Goal: Transaction & Acquisition: Purchase product/service

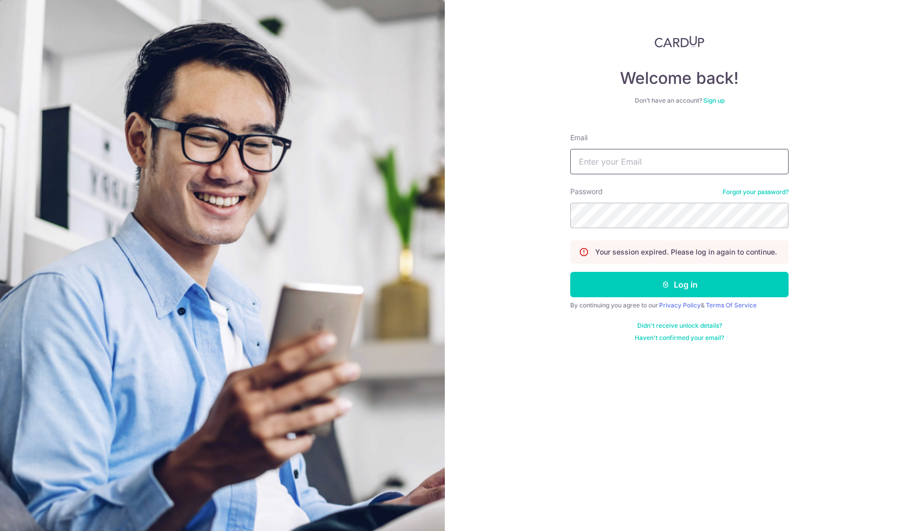
type input "[EMAIL_ADDRESS][DOMAIN_NAME]"
click at [660, 285] on button "Log in" at bounding box center [679, 284] width 218 height 25
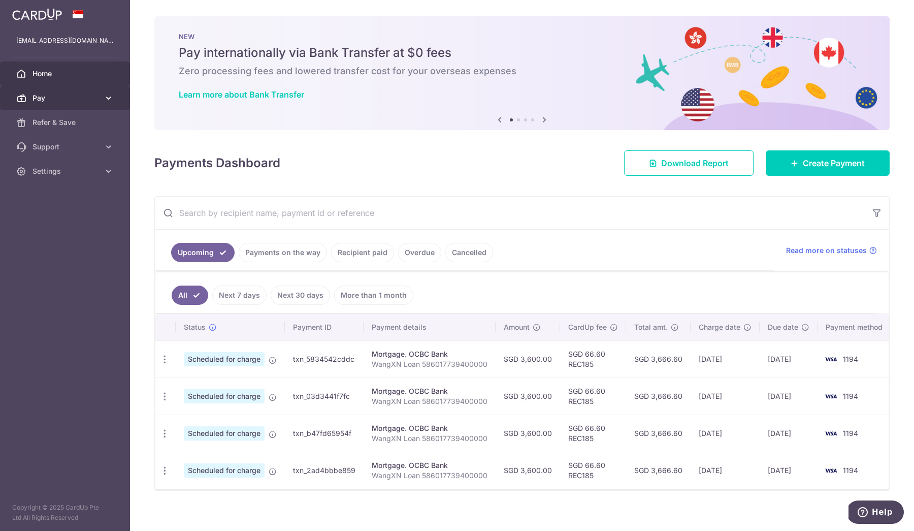
click at [82, 98] on span "Pay" at bounding box center [66, 98] width 67 height 10
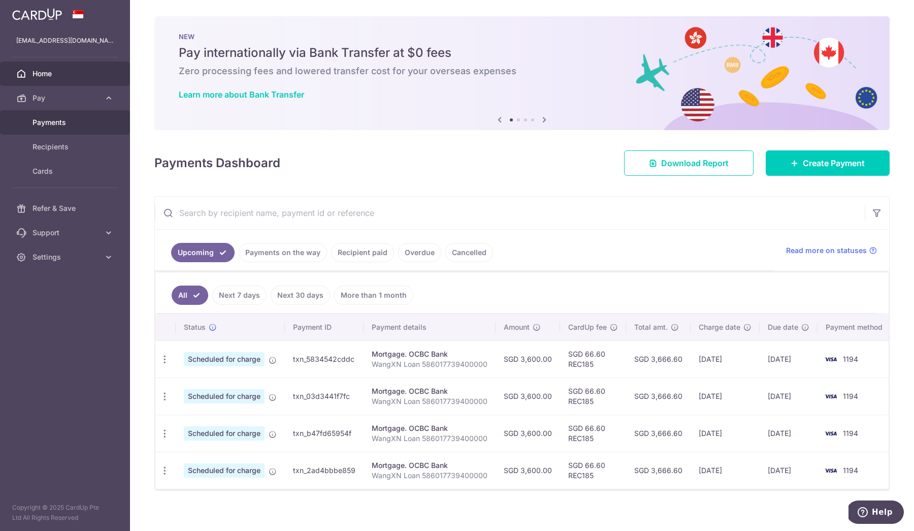
click at [62, 127] on span "Payments" at bounding box center [66, 122] width 67 height 10
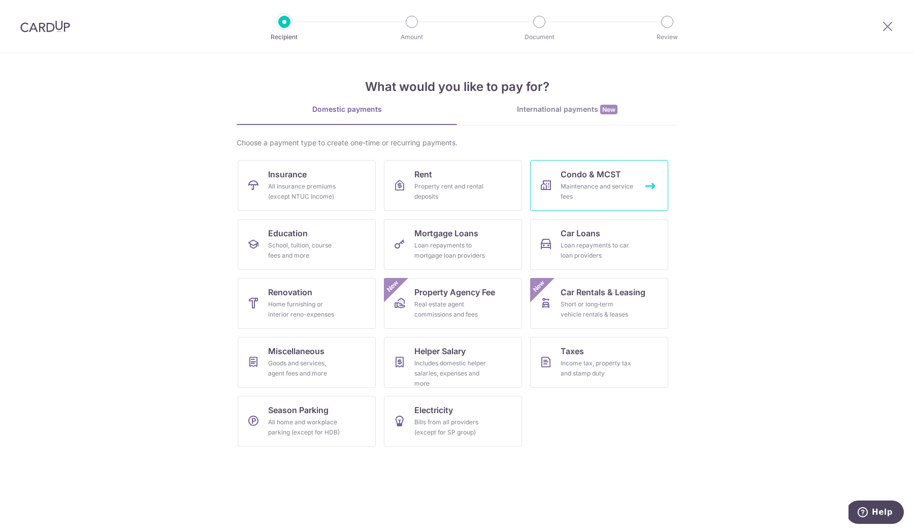
click at [589, 200] on div "Maintenance and service fees" at bounding box center [597, 191] width 73 height 20
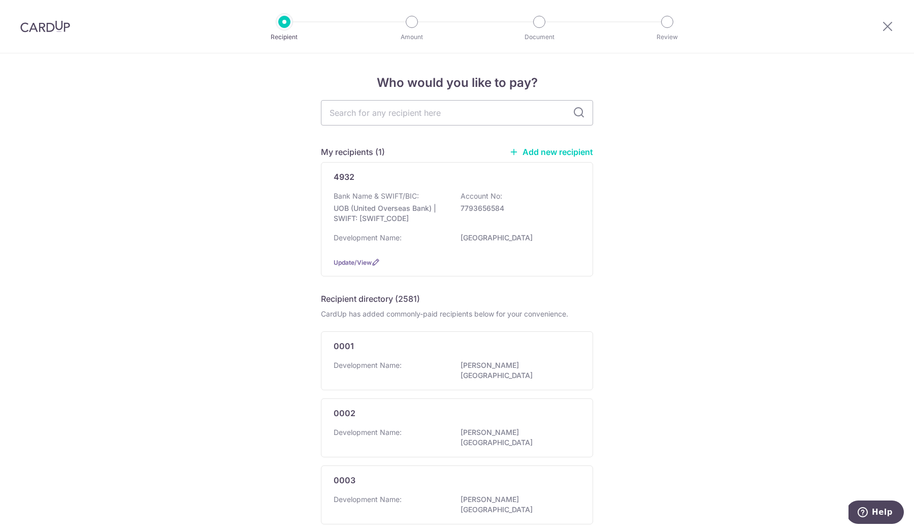
click at [548, 150] on link "Add new recipient" at bounding box center [551, 152] width 84 height 10
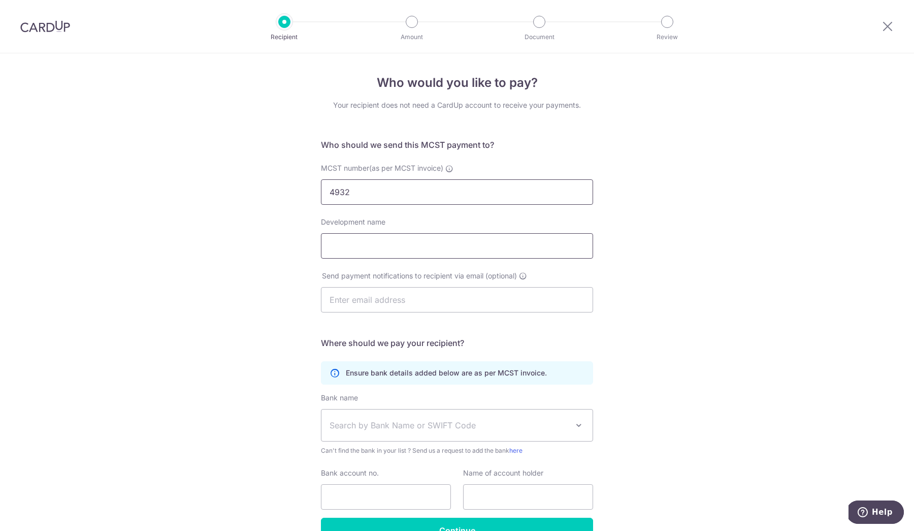
type input "4932"
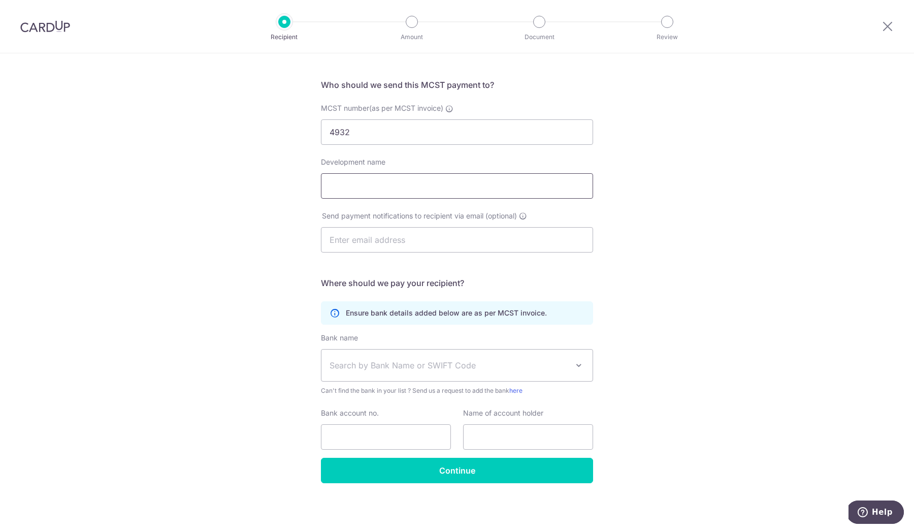
scroll to position [60, 0]
click at [419, 436] on input "Bank account no." at bounding box center [386, 436] width 130 height 25
click at [471, 316] on p "Ensure bank details added below are as per MCST invoice." at bounding box center [446, 313] width 201 height 10
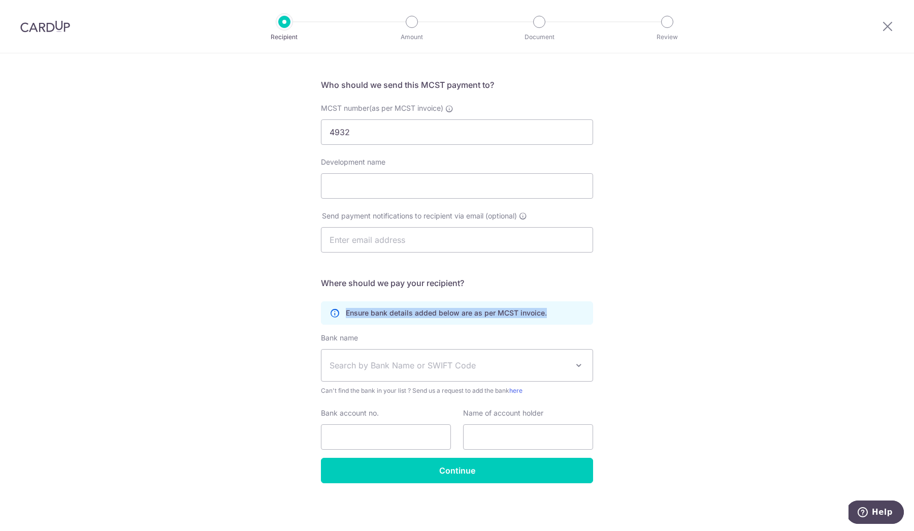
click at [540, 317] on p "Ensure bank details added below are as per MCST invoice." at bounding box center [446, 313] width 201 height 10
click at [532, 315] on p "Ensure bank details added below are as per MCST invoice." at bounding box center [446, 313] width 201 height 10
click at [552, 315] on div "Ensure bank details added below are as per MCST invoice." at bounding box center [457, 312] width 272 height 23
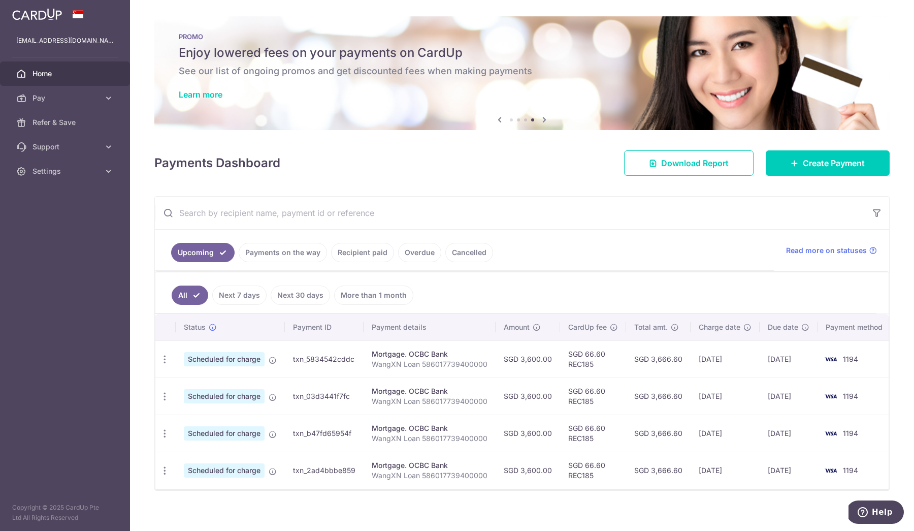
click at [443, 2] on div "× Pause Schedule Pause all future payments in this series Pause just this one p…" at bounding box center [522, 265] width 784 height 531
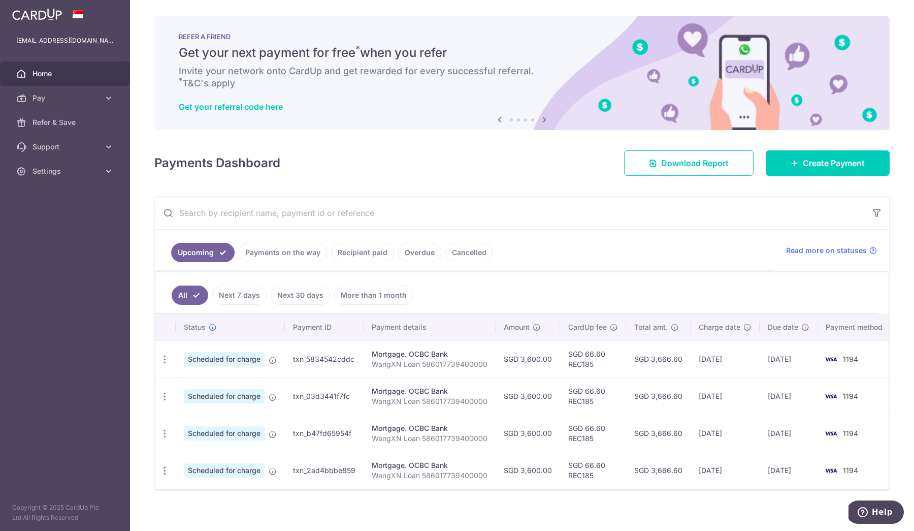
click at [870, 508] on span "Help" at bounding box center [865, 512] width 14 height 10
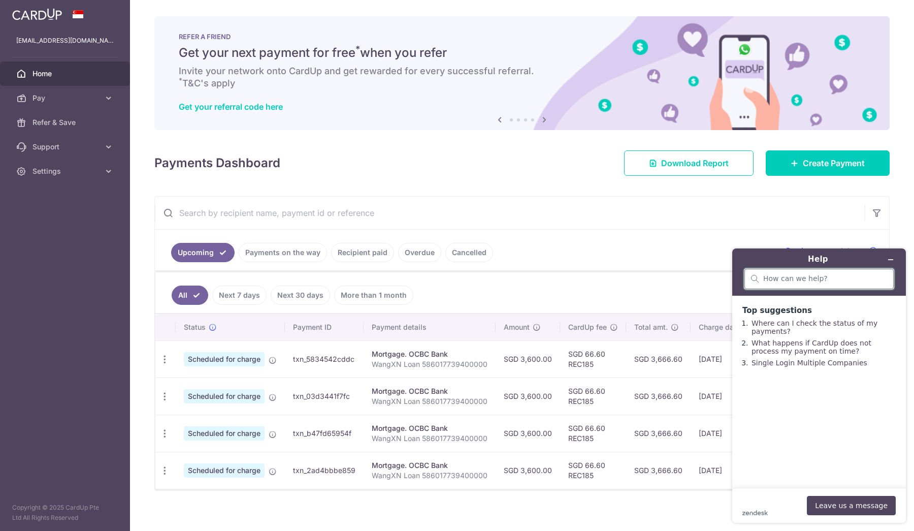
click at [803, 283] on input "search" at bounding box center [825, 278] width 124 height 9
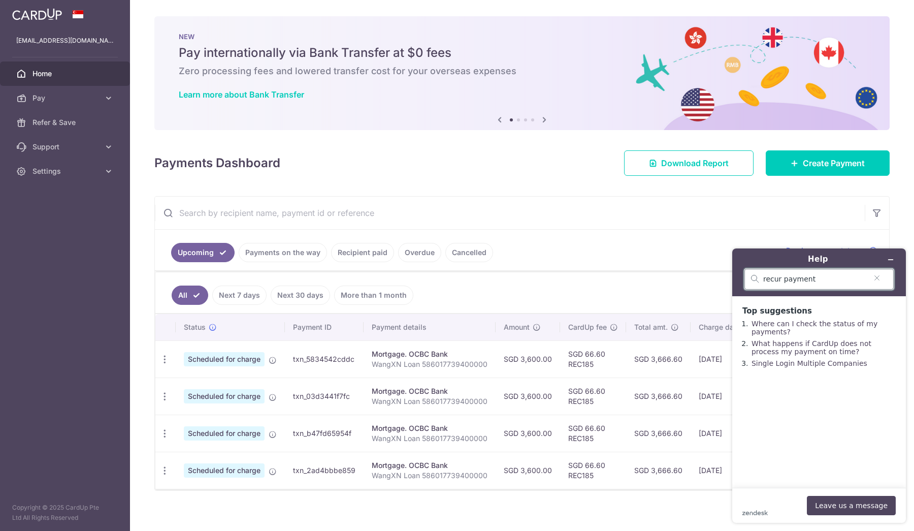
type input "recur payment"
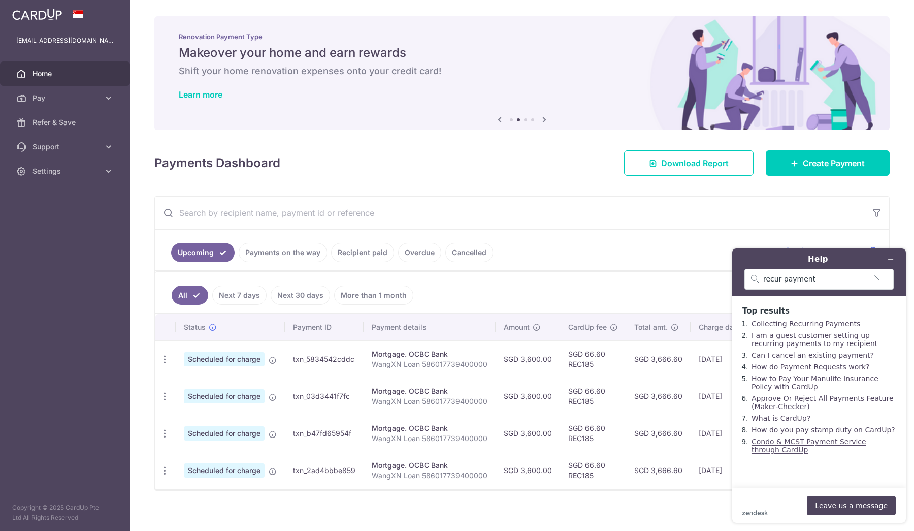
click at [804, 450] on link "Condo & MCST Payment Service through CardUp" at bounding box center [809, 445] width 115 height 16
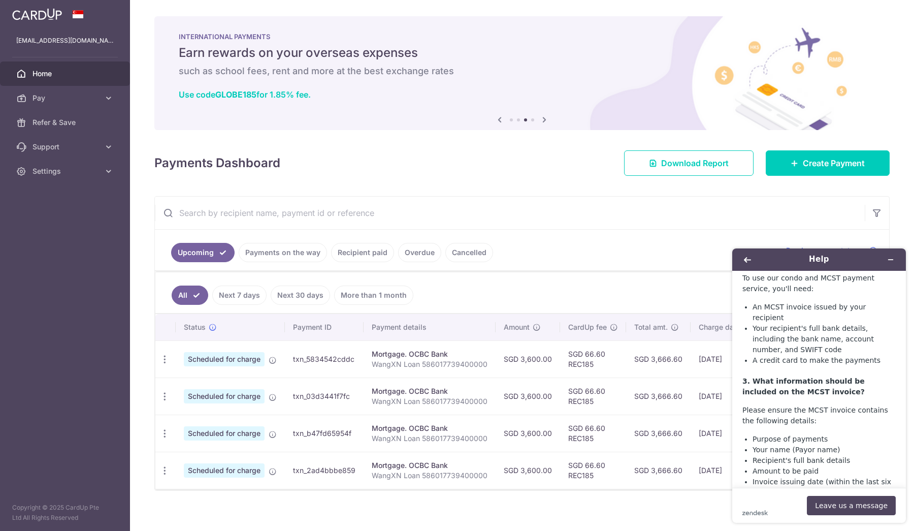
scroll to position [199, 0]
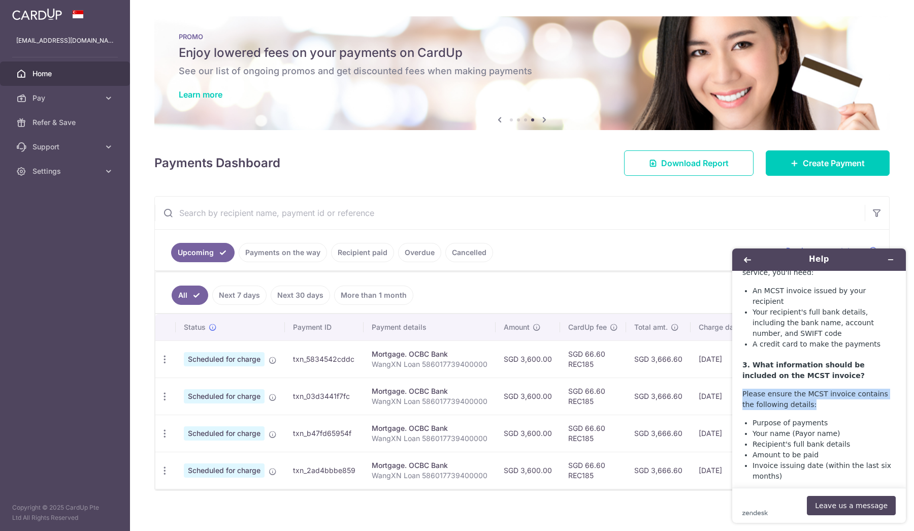
drag, startPoint x: 814, startPoint y: 376, endPoint x: 741, endPoint y: 365, distance: 74.0
click at [741, 365] on main "Condo & MCST Payment Service through CardUp 1. How does the condo and MCST paym…" at bounding box center [820, 379] width 166 height 217
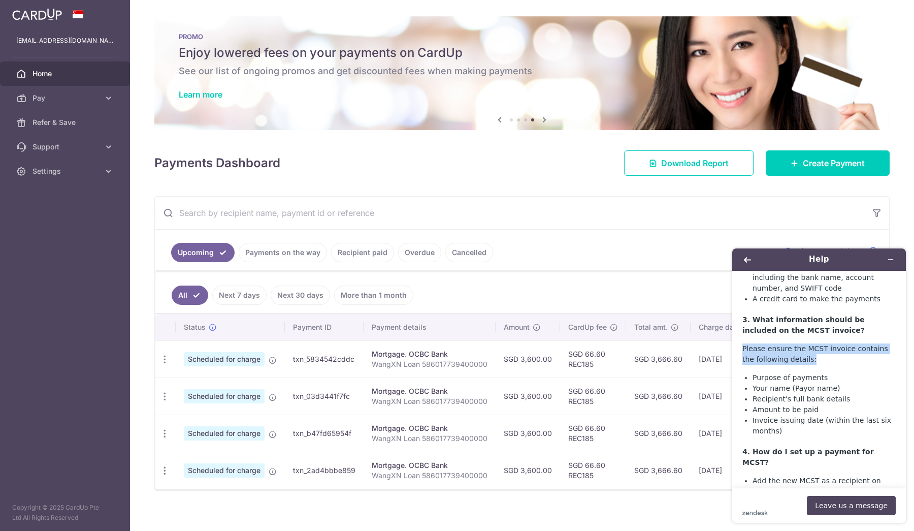
scroll to position [269, 0]
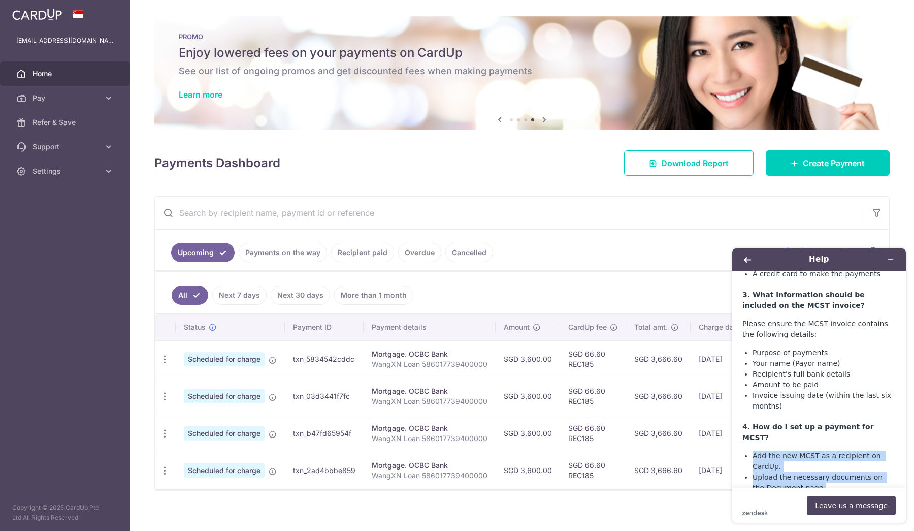
drag, startPoint x: 755, startPoint y: 418, endPoint x: 820, endPoint y: 447, distance: 71.4
click at [820, 450] on ul "Add the new MCST as a recipient on CardUp. Upload the necessary documents on th…" at bounding box center [824, 471] width 143 height 43
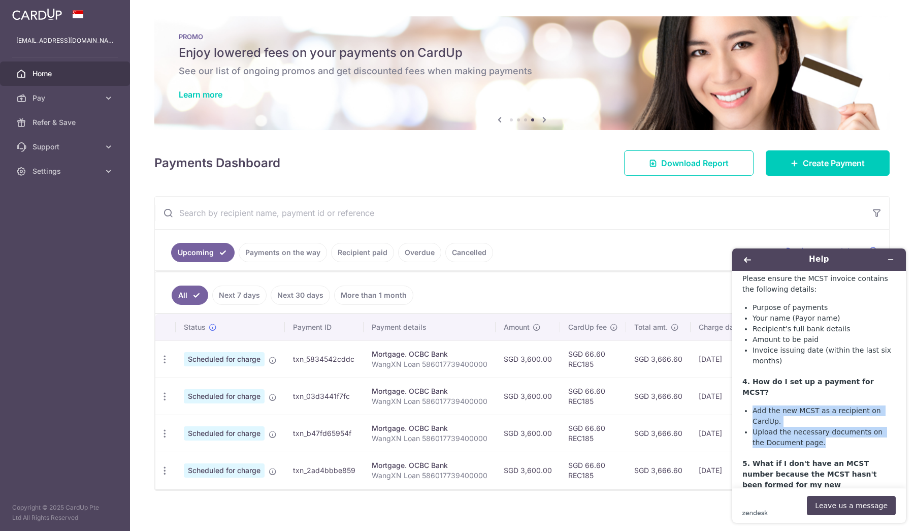
scroll to position [316, 0]
click at [814, 425] on li "Upload the necessary documents on the Document page." at bounding box center [824, 435] width 143 height 21
drag, startPoint x: 817, startPoint y: 401, endPoint x: 733, endPoint y: 368, distance: 90.5
click at [733, 368] on div "Help Condo & MCST Payment Service through CardUp 1. How does the condo and MCST…" at bounding box center [819, 385] width 174 height 274
click at [806, 425] on li "Upload the necessary documents on the Document page." at bounding box center [824, 435] width 143 height 21
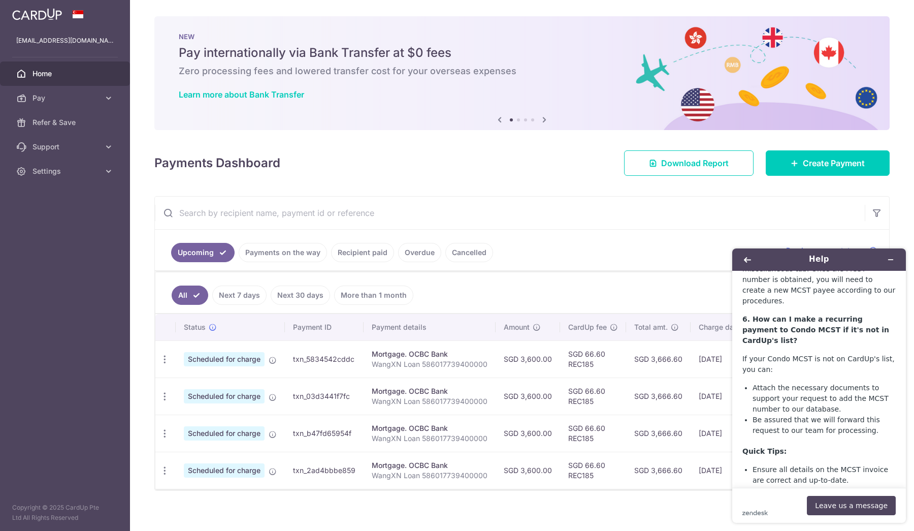
scroll to position [579, 0]
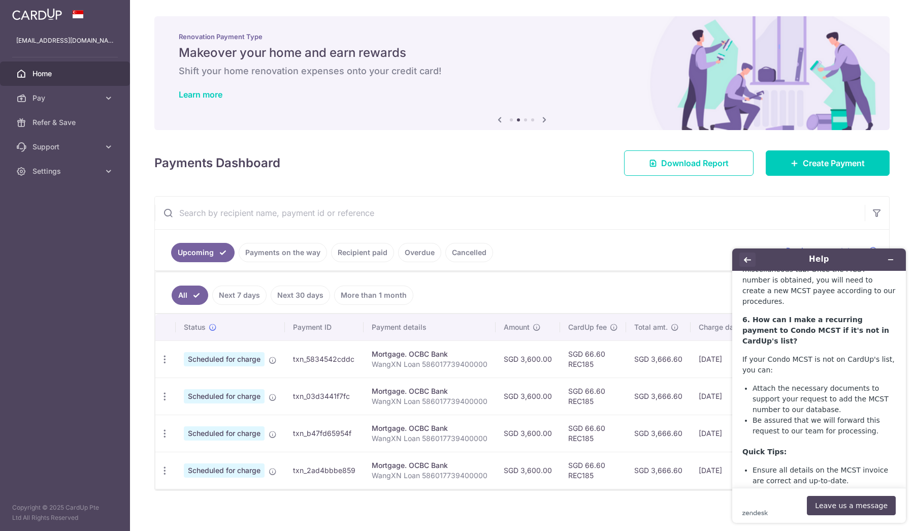
click at [745, 255] on button "Back" at bounding box center [747, 259] width 16 height 14
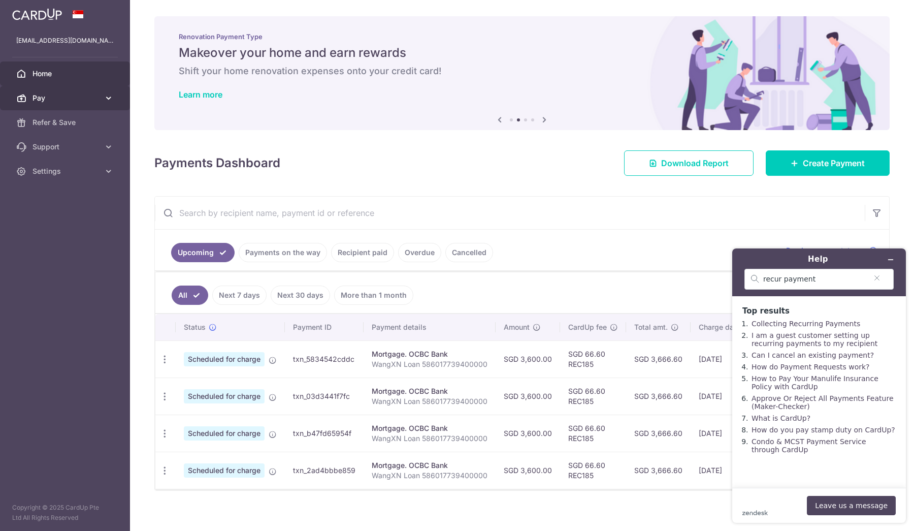
click at [45, 105] on link "Pay" at bounding box center [65, 98] width 130 height 24
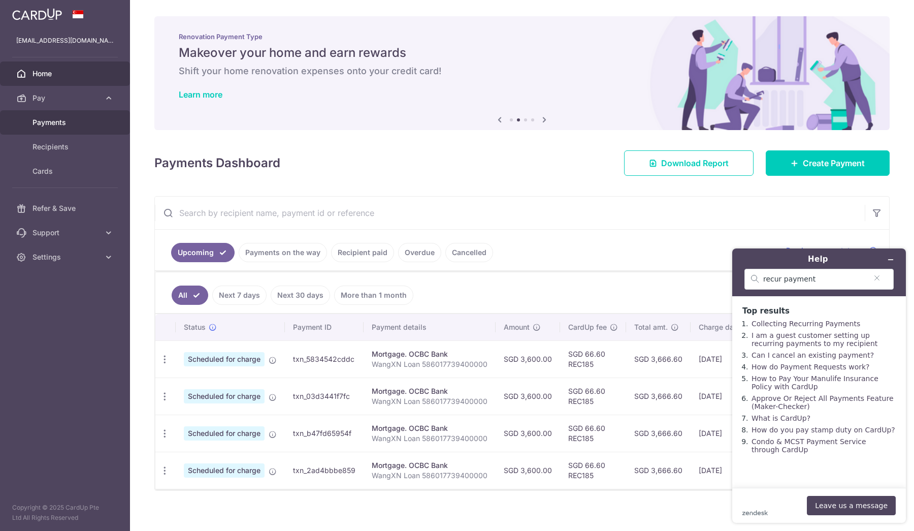
click at [61, 124] on span "Payments" at bounding box center [66, 122] width 67 height 10
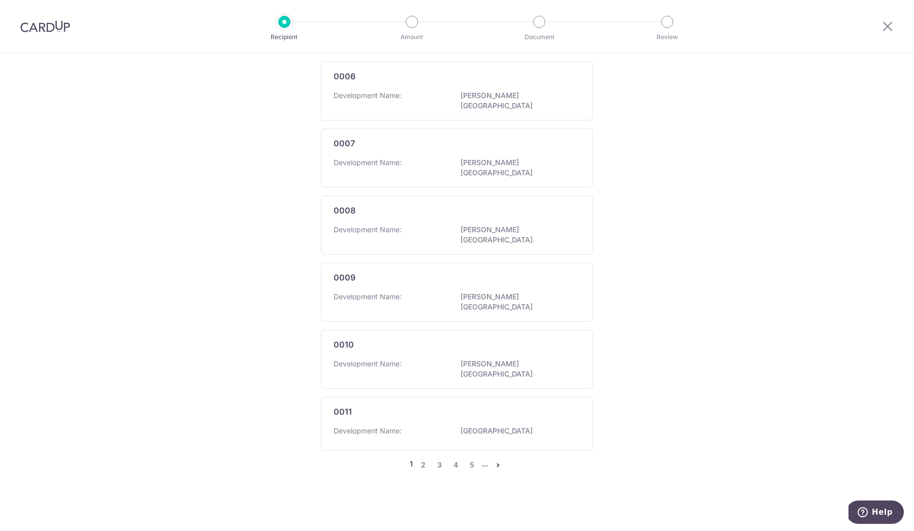
scroll to position [559, 0]
click at [469, 463] on link "5" at bounding box center [472, 465] width 12 height 12
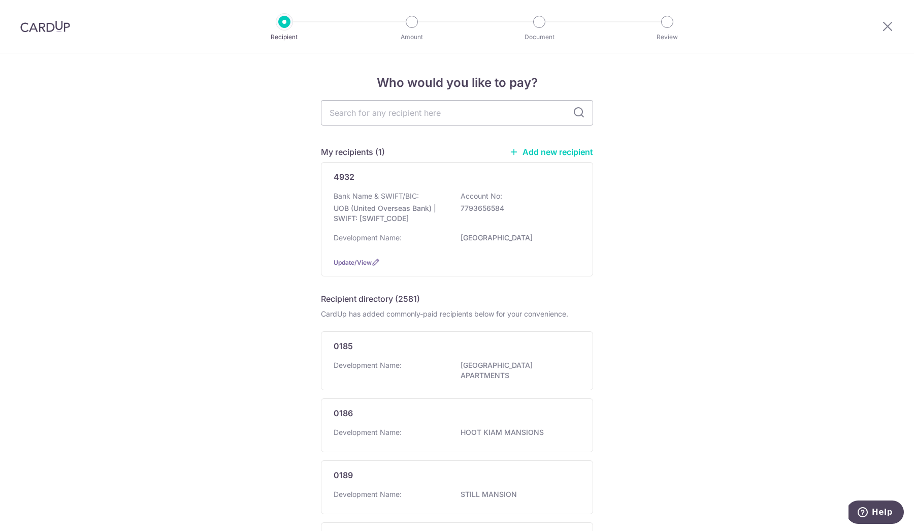
scroll to position [0, 0]
click at [363, 181] on div "4932" at bounding box center [451, 177] width 235 height 12
click at [353, 266] on span "Update/View" at bounding box center [353, 262] width 38 height 8
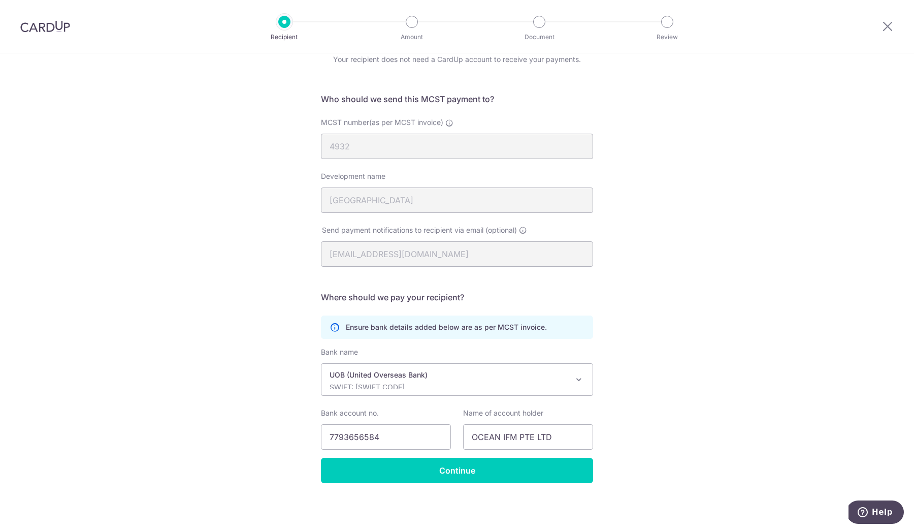
scroll to position [46, 0]
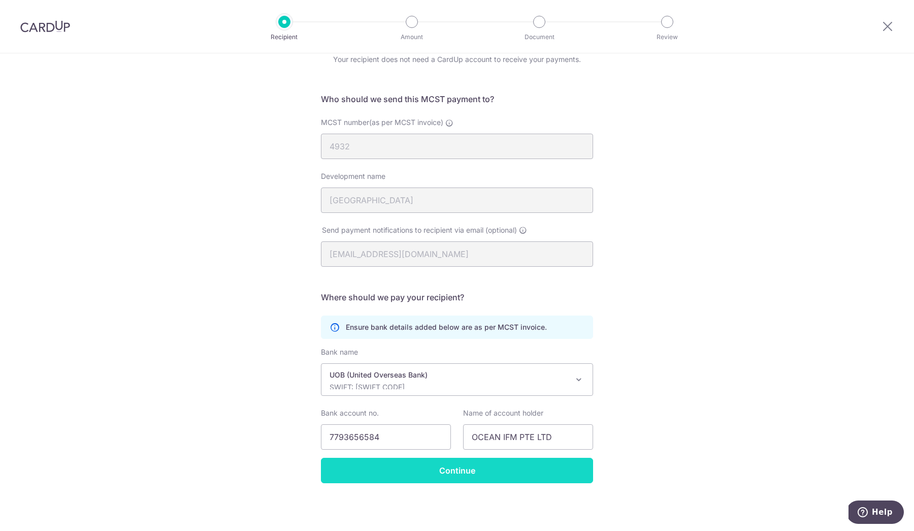
click at [417, 479] on input "Continue" at bounding box center [457, 470] width 272 height 25
